Goal: Information Seeking & Learning: Learn about a topic

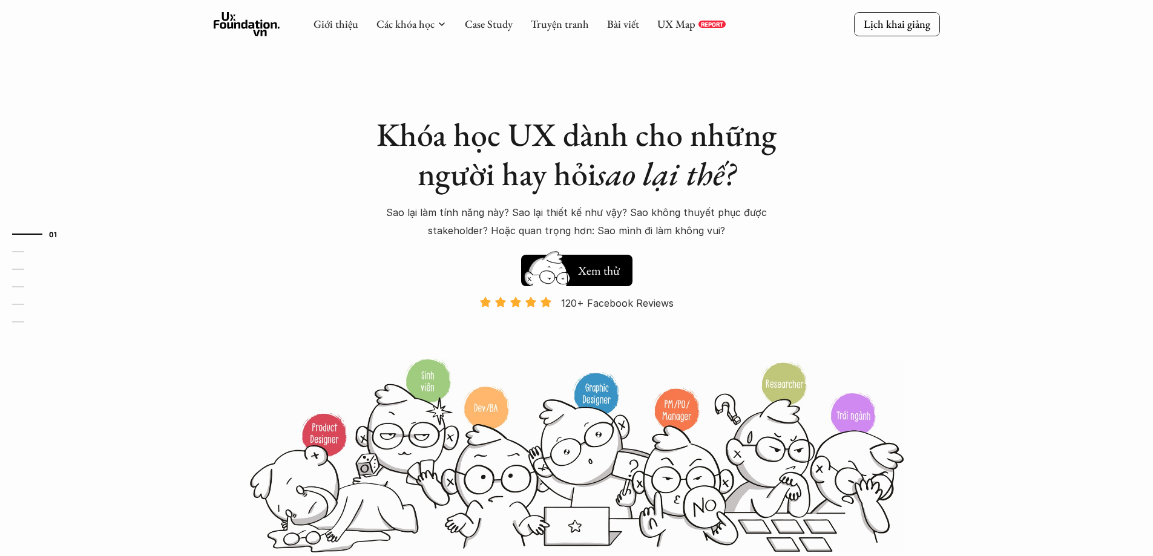
click at [674, 31] on div "Giới thiệu Các khóa học Case Study Truyện tranh Bài viết UX Map REPORT" at bounding box center [520, 24] width 412 height 24
click at [675, 27] on link "UX Map" at bounding box center [676, 24] width 38 height 14
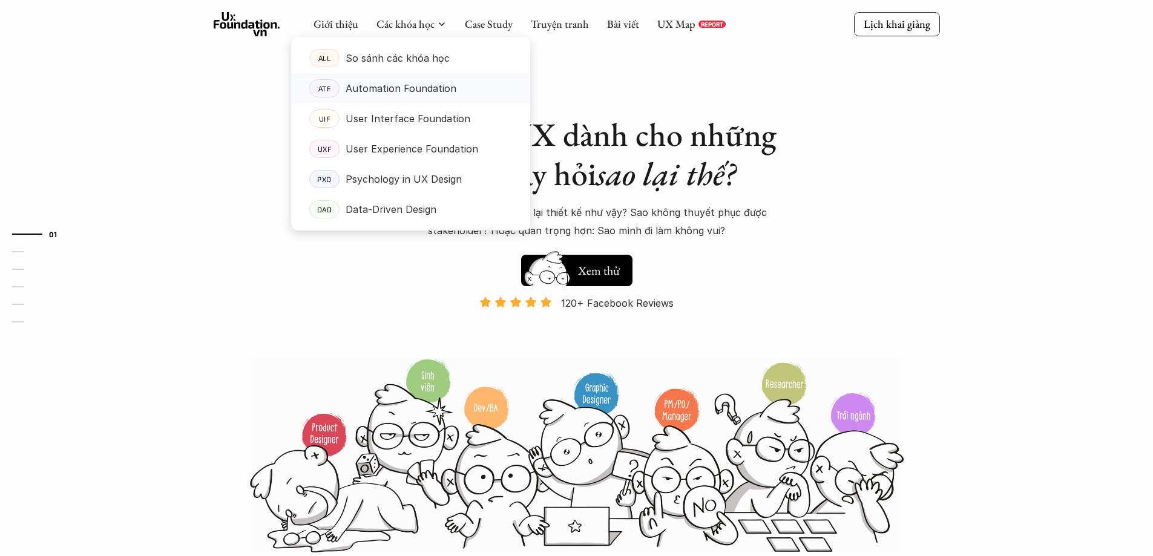
click at [387, 90] on p "Automation Foundation" at bounding box center [401, 88] width 111 height 18
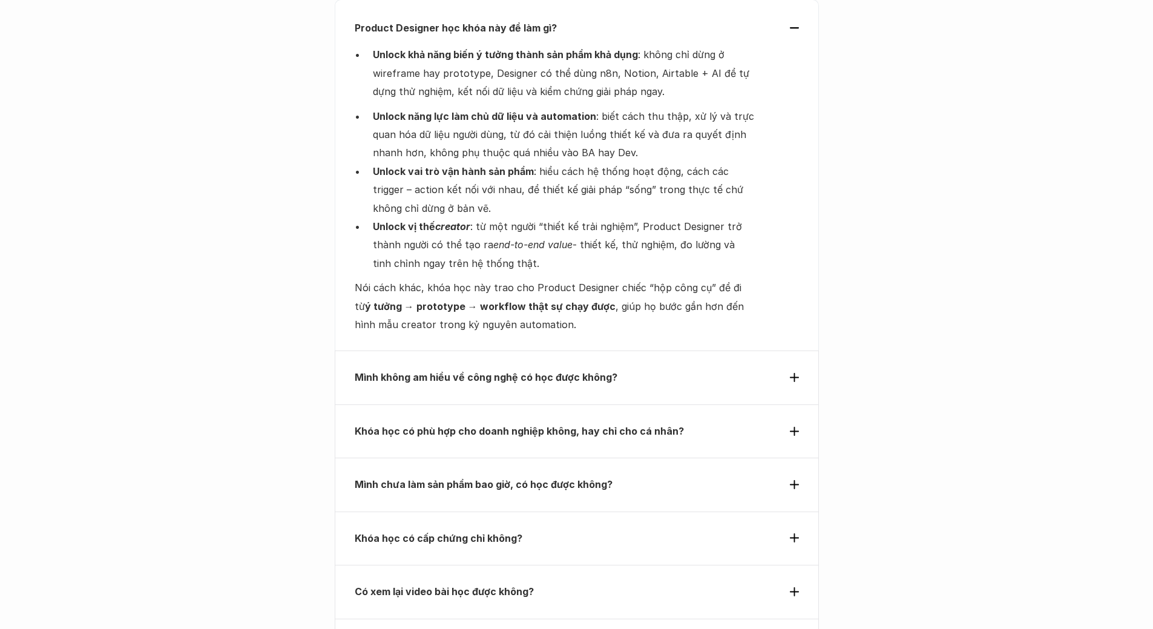
scroll to position [4137, 0]
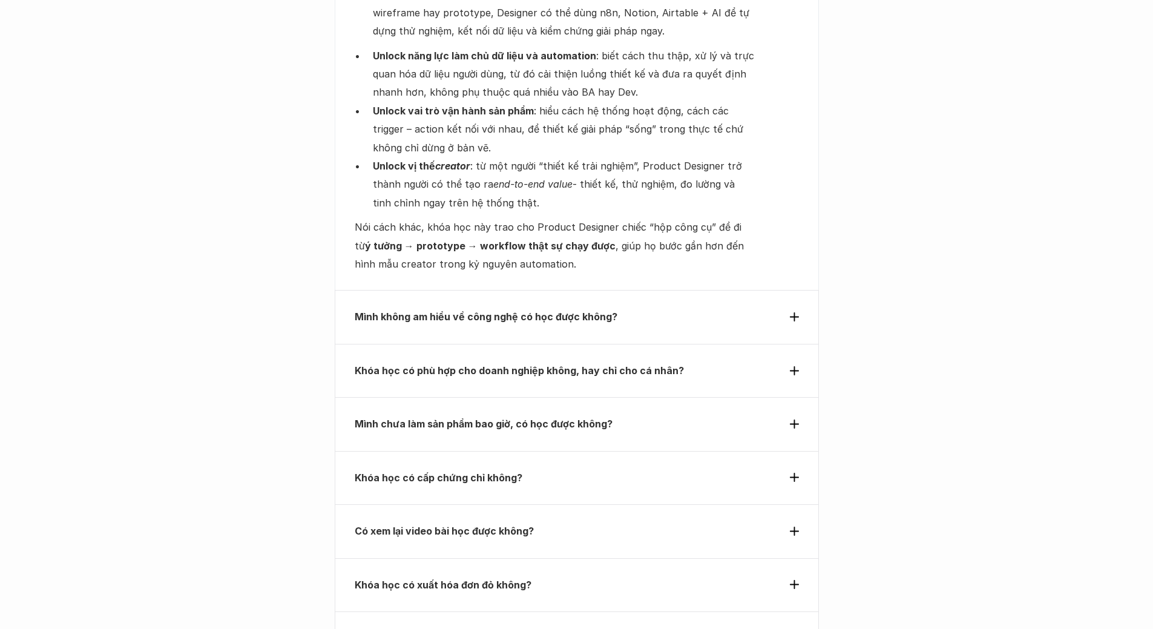
click at [415, 311] on strong "Mình không am hiểu về công nghệ có học được không?" at bounding box center [486, 317] width 263 height 12
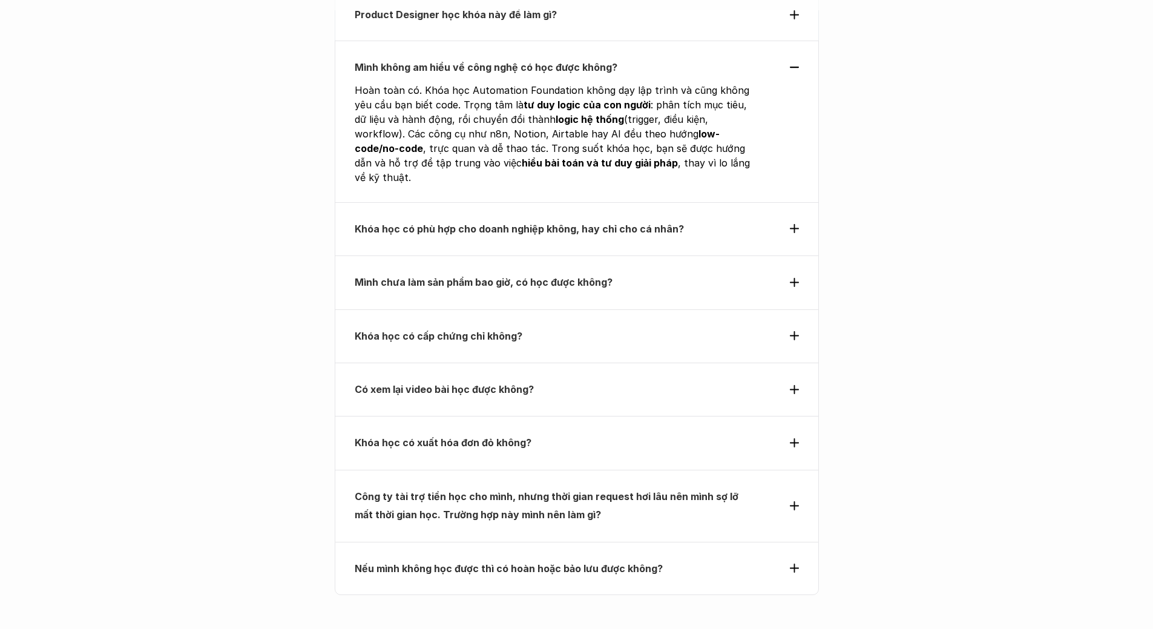
scroll to position [4016, 0]
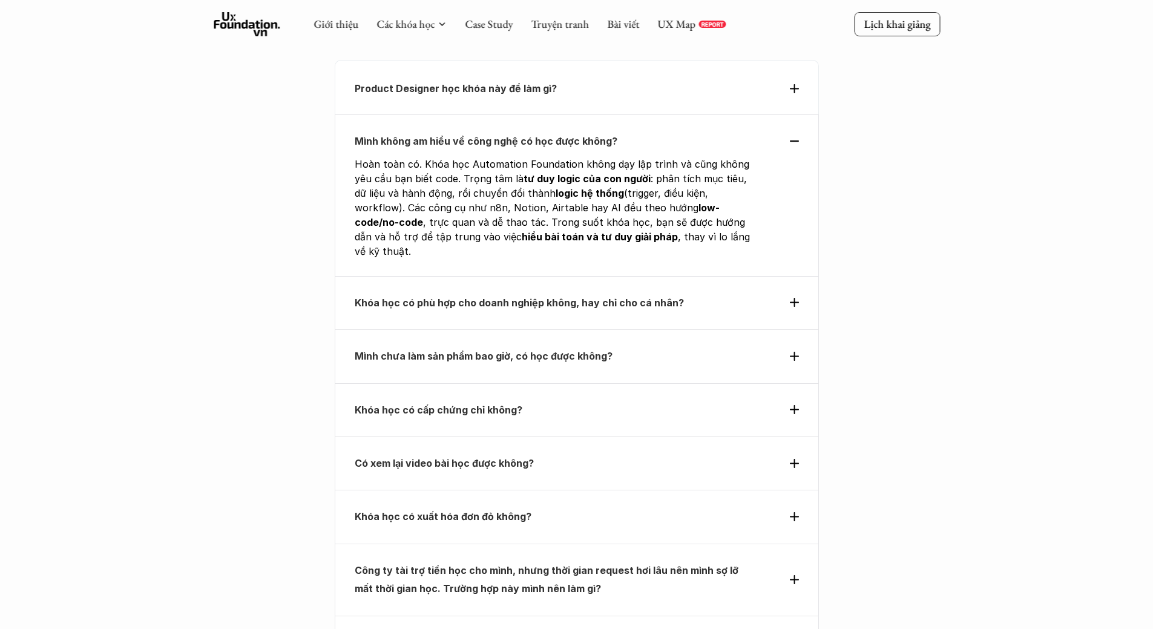
click at [392, 276] on div "Khóa học có phù hợp cho doanh nghiệp không, hay chỉ cho cá nhân?" at bounding box center [577, 302] width 484 height 53
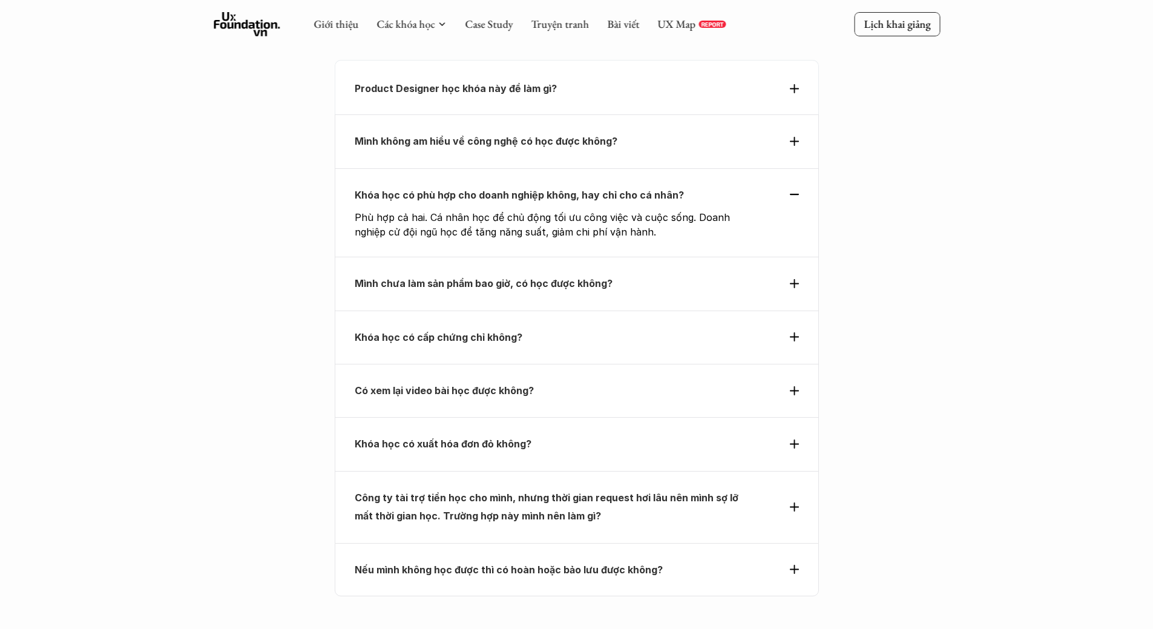
click at [411, 277] on strong "Mình chưa làm sản phẩm bao giờ, có học được không?" at bounding box center [484, 283] width 258 height 12
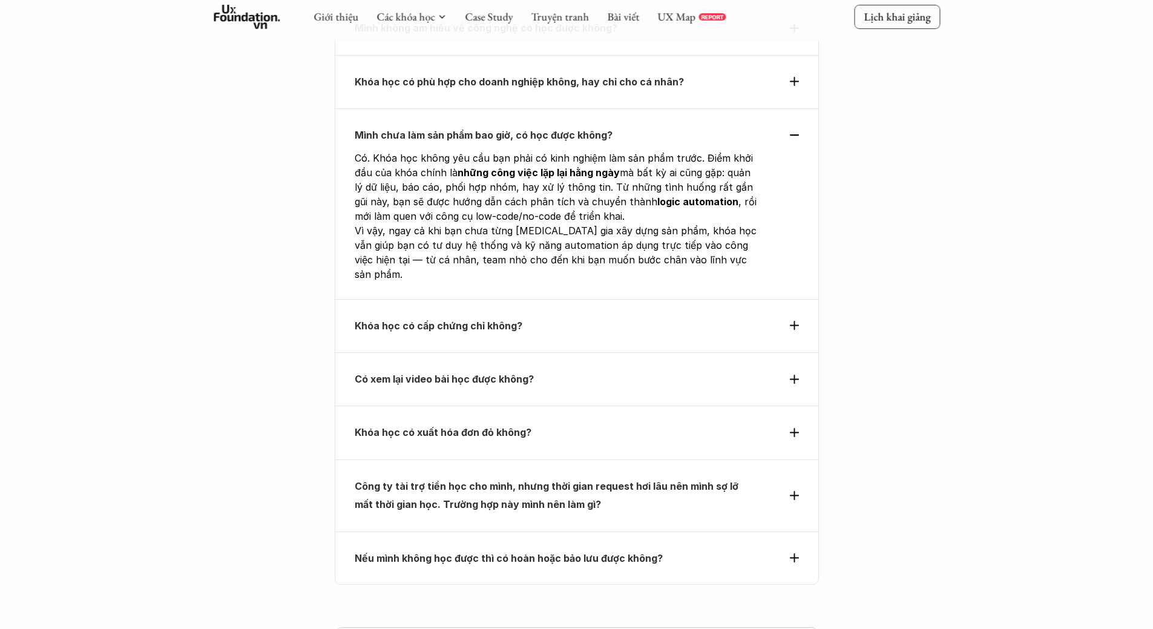
scroll to position [4137, 0]
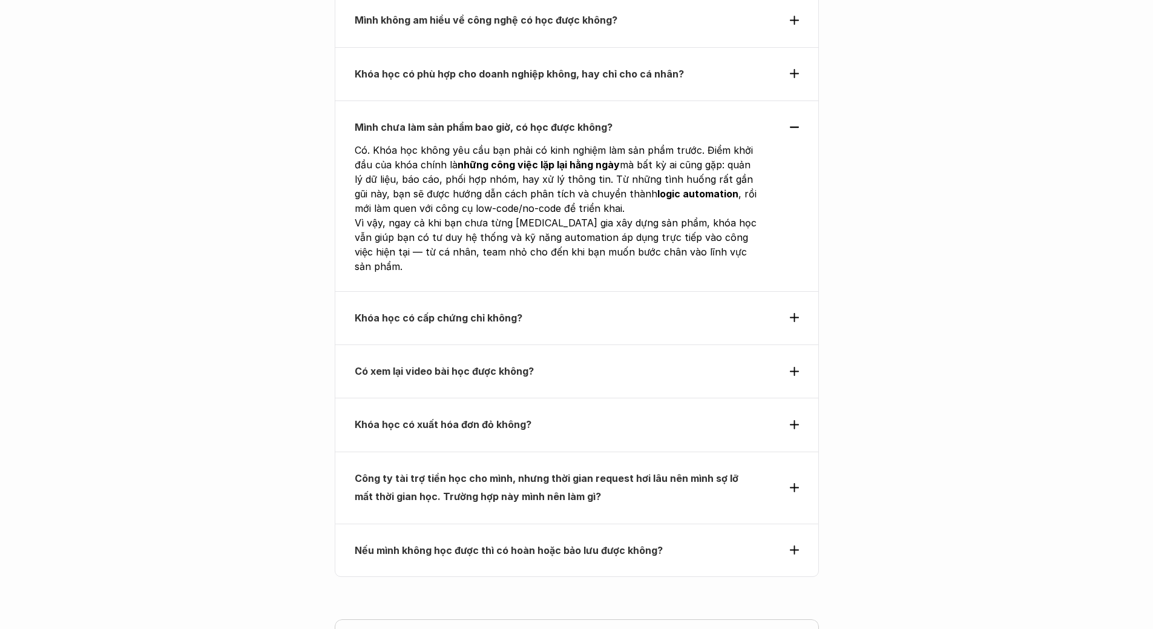
click at [412, 309] on p "Khóa học có cấp chứng chỉ không?" at bounding box center [555, 318] width 400 height 18
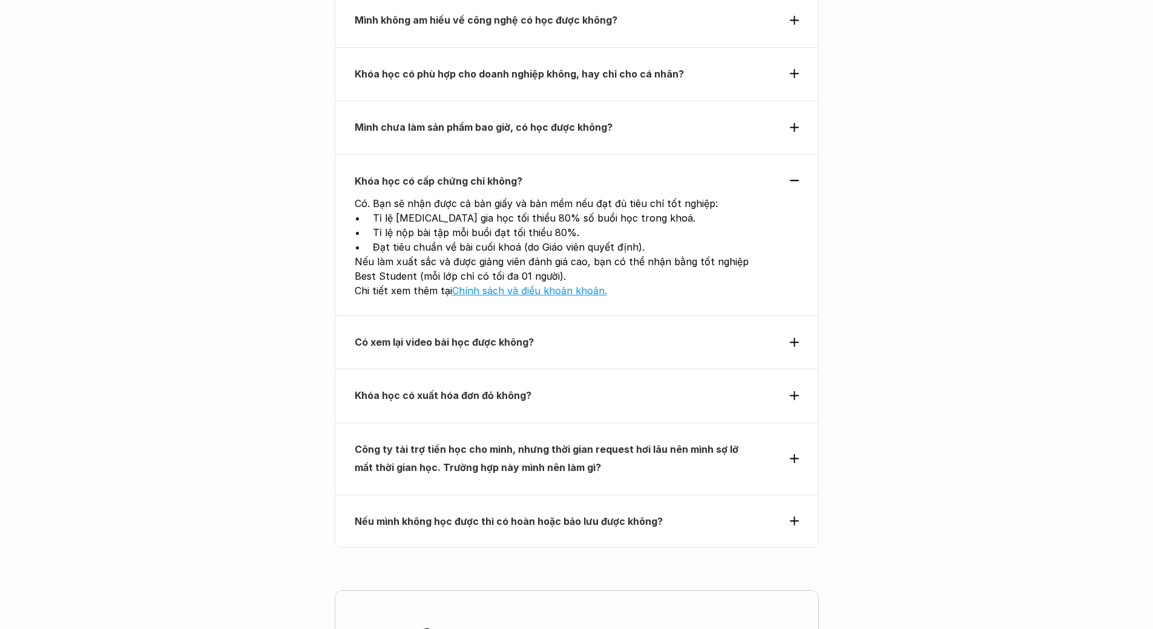
click at [382, 333] on p "Có xem lại video bài học được không?" at bounding box center [555, 342] width 400 height 18
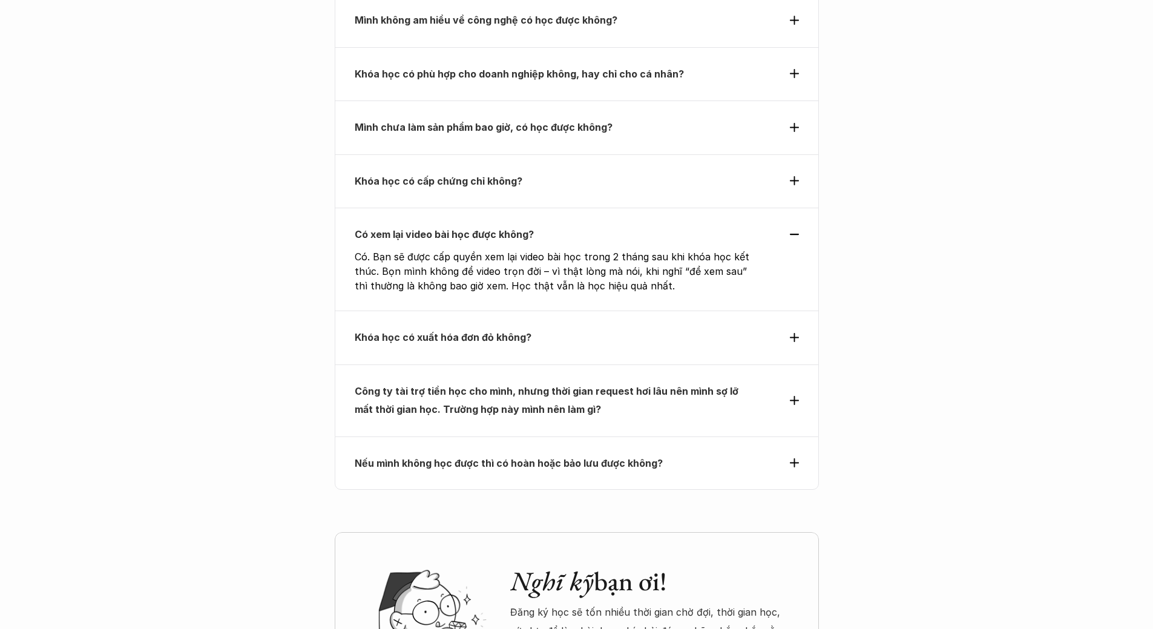
click at [358, 331] on strong "Khóa học có xuất hóa đơn đỏ không?" at bounding box center [443, 337] width 177 height 12
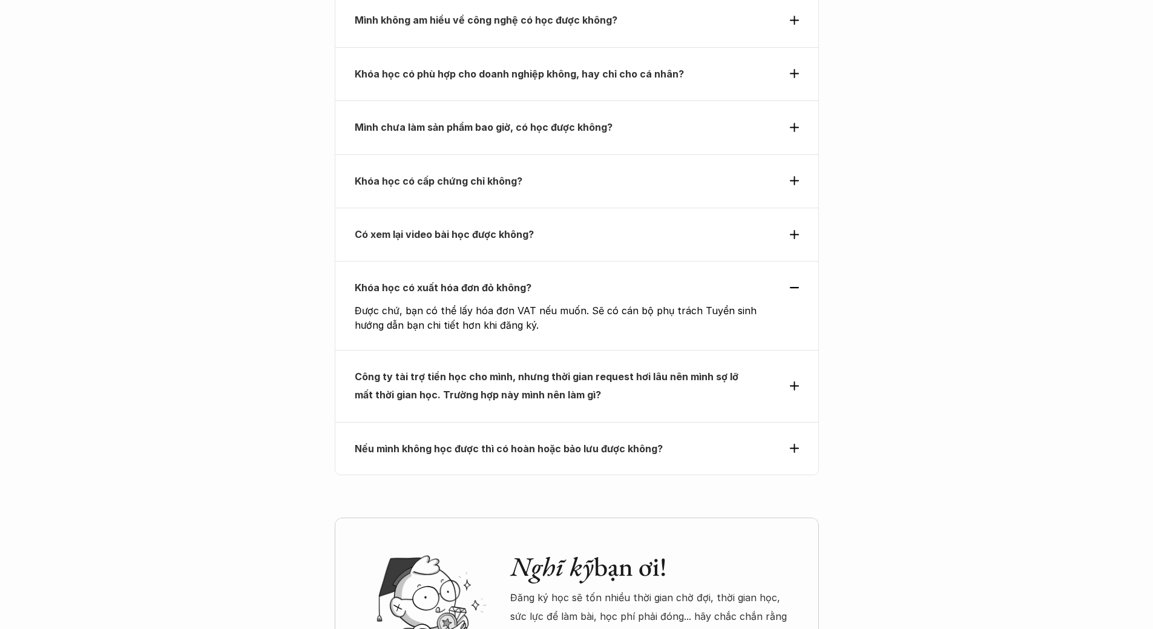
click at [418, 370] on strong "Công ty tài trợ tiền học cho mình, nhưng thời gian request hơi lâu nên mình sợ …" at bounding box center [548, 385] width 386 height 30
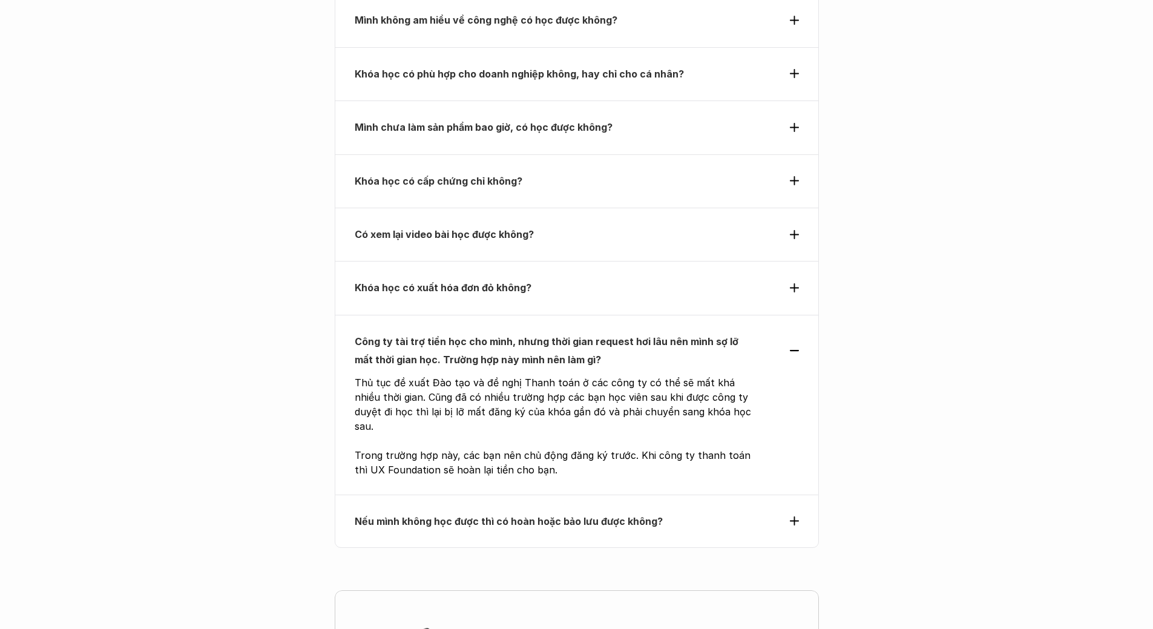
click at [403, 495] on div "Nếu mình không học được thì có hoàn hoặc bảo lưu được không?" at bounding box center [577, 521] width 484 height 53
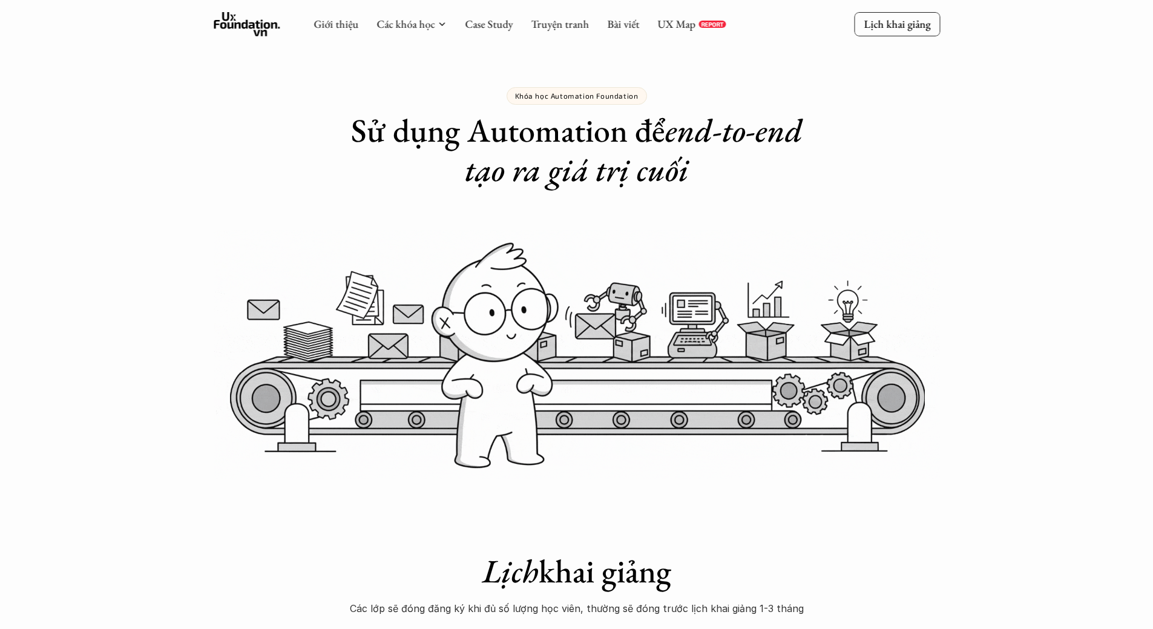
scroll to position [0, 0]
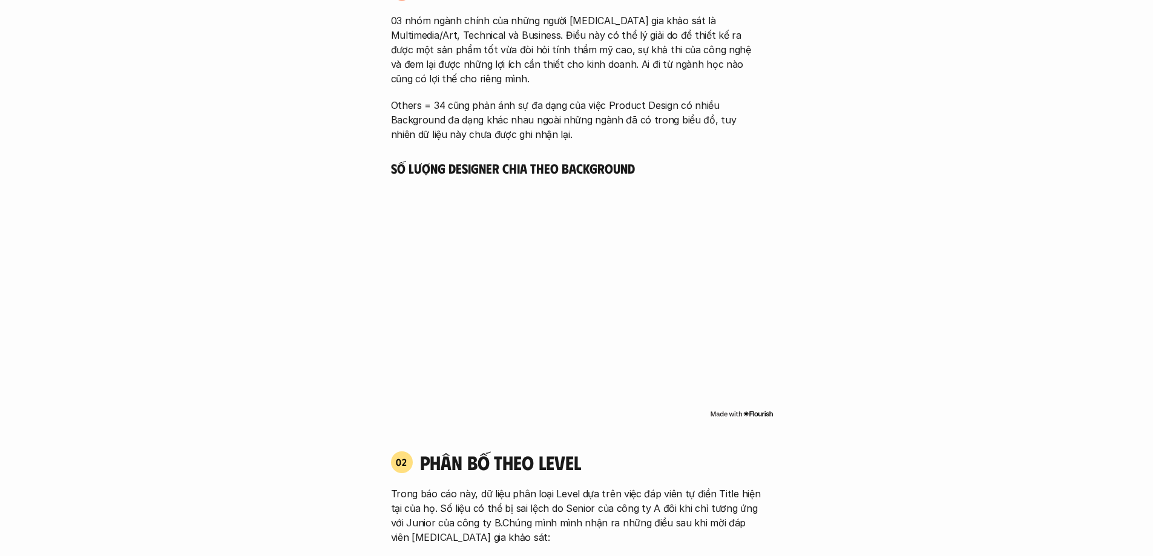
scroll to position [908, 0]
